Goal: Transaction & Acquisition: Book appointment/travel/reservation

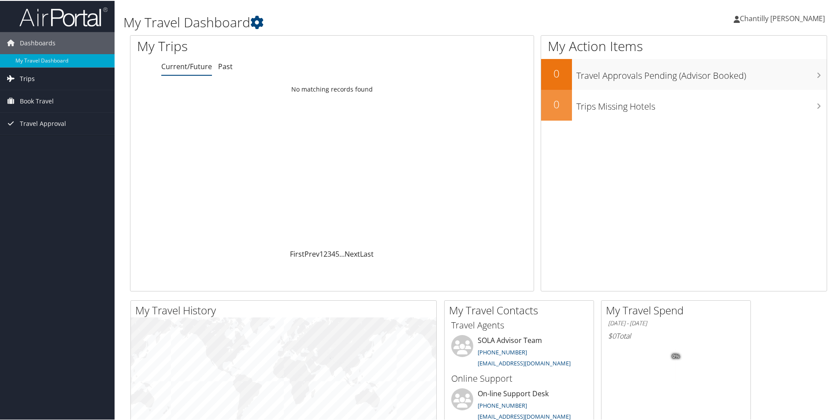
click at [31, 73] on span "Trips" at bounding box center [27, 78] width 15 height 22
click at [34, 142] on span "Book Travel" at bounding box center [37, 140] width 34 height 22
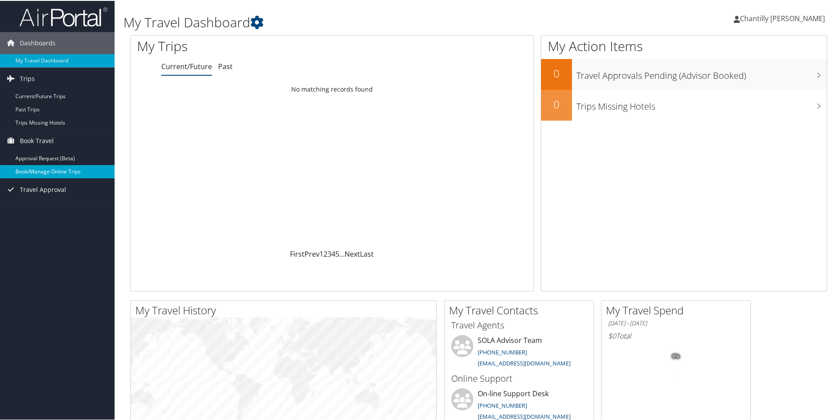
click at [53, 173] on link "Book/Manage Online Trips" at bounding box center [57, 170] width 115 height 13
